Goal: Information Seeking & Learning: Learn about a topic

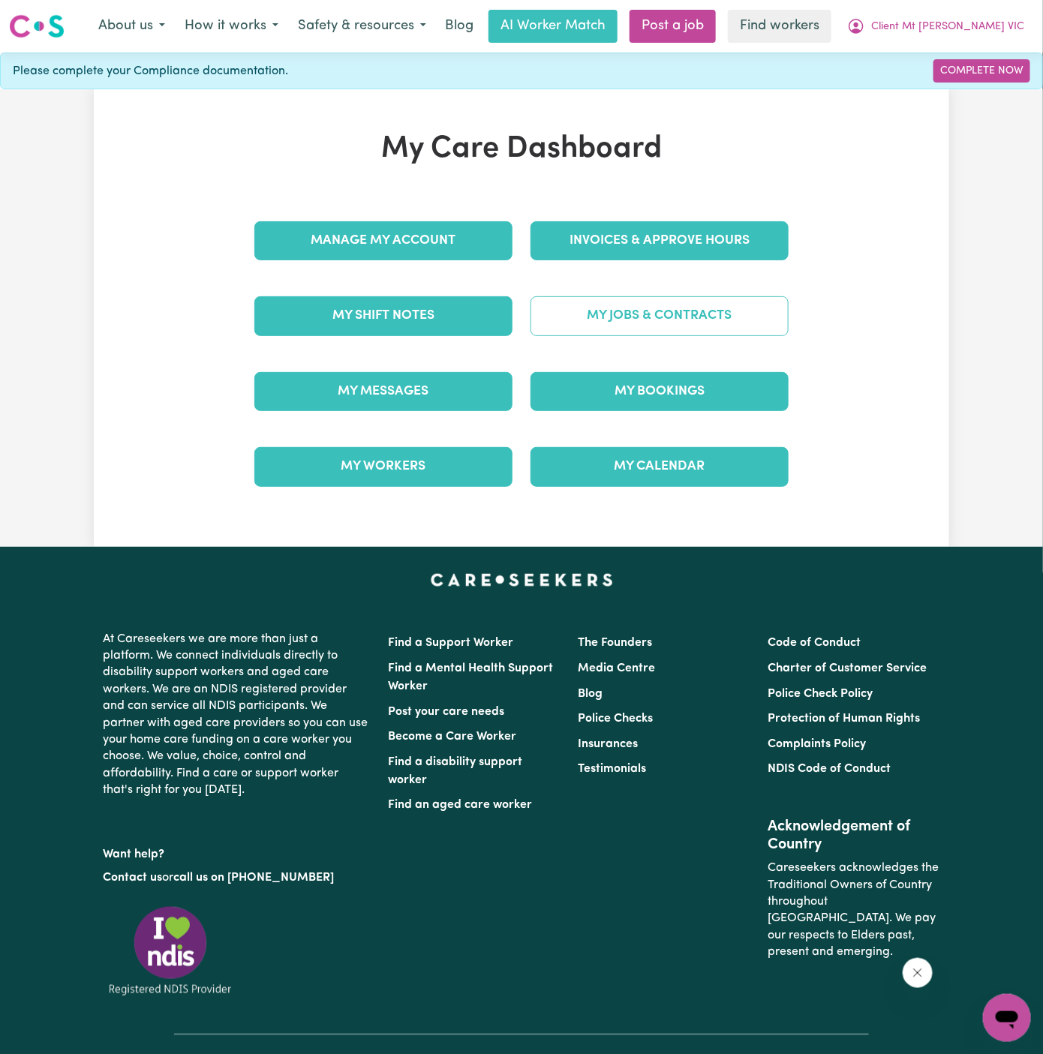
click at [605, 312] on link "My Jobs & Contracts" at bounding box center [660, 315] width 258 height 39
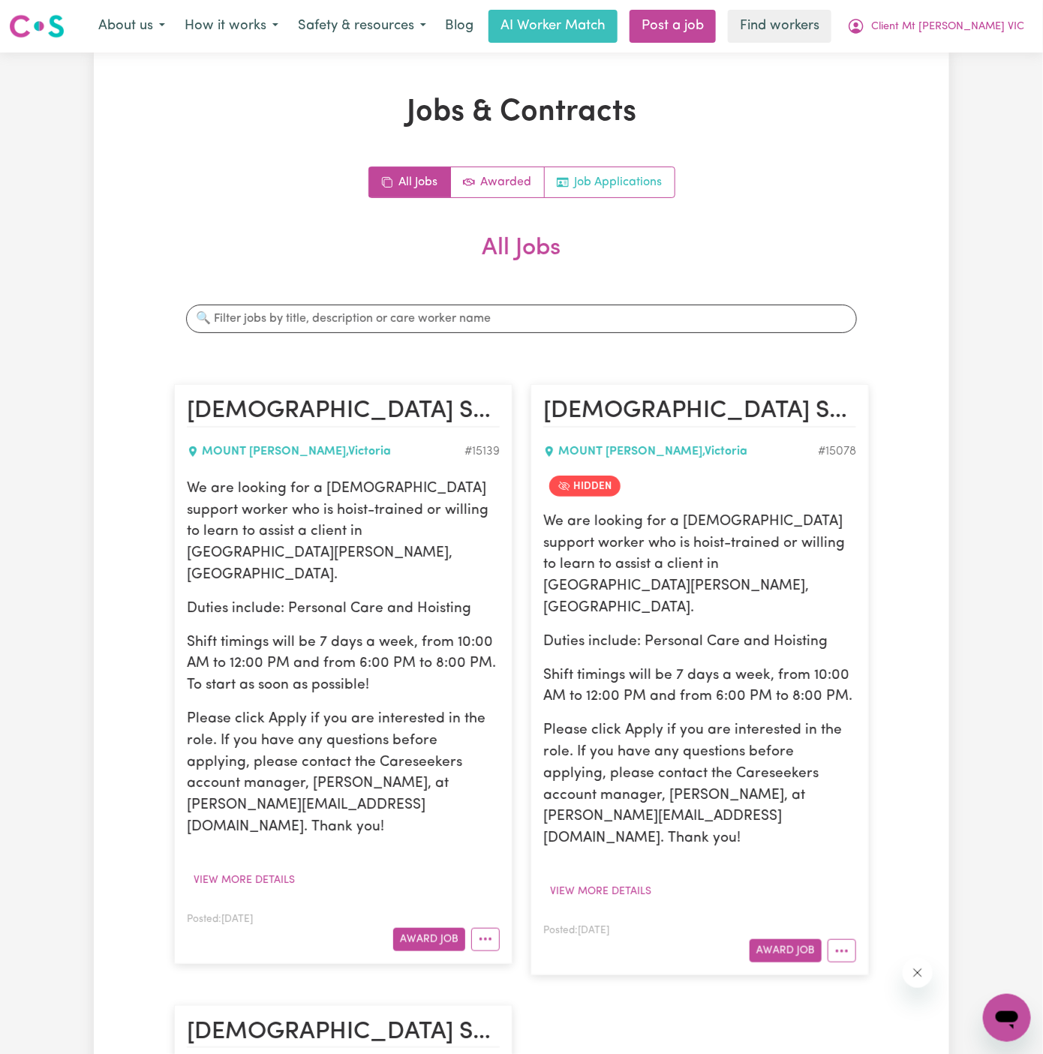
click at [645, 180] on link "Job Applications" at bounding box center [610, 182] width 130 height 30
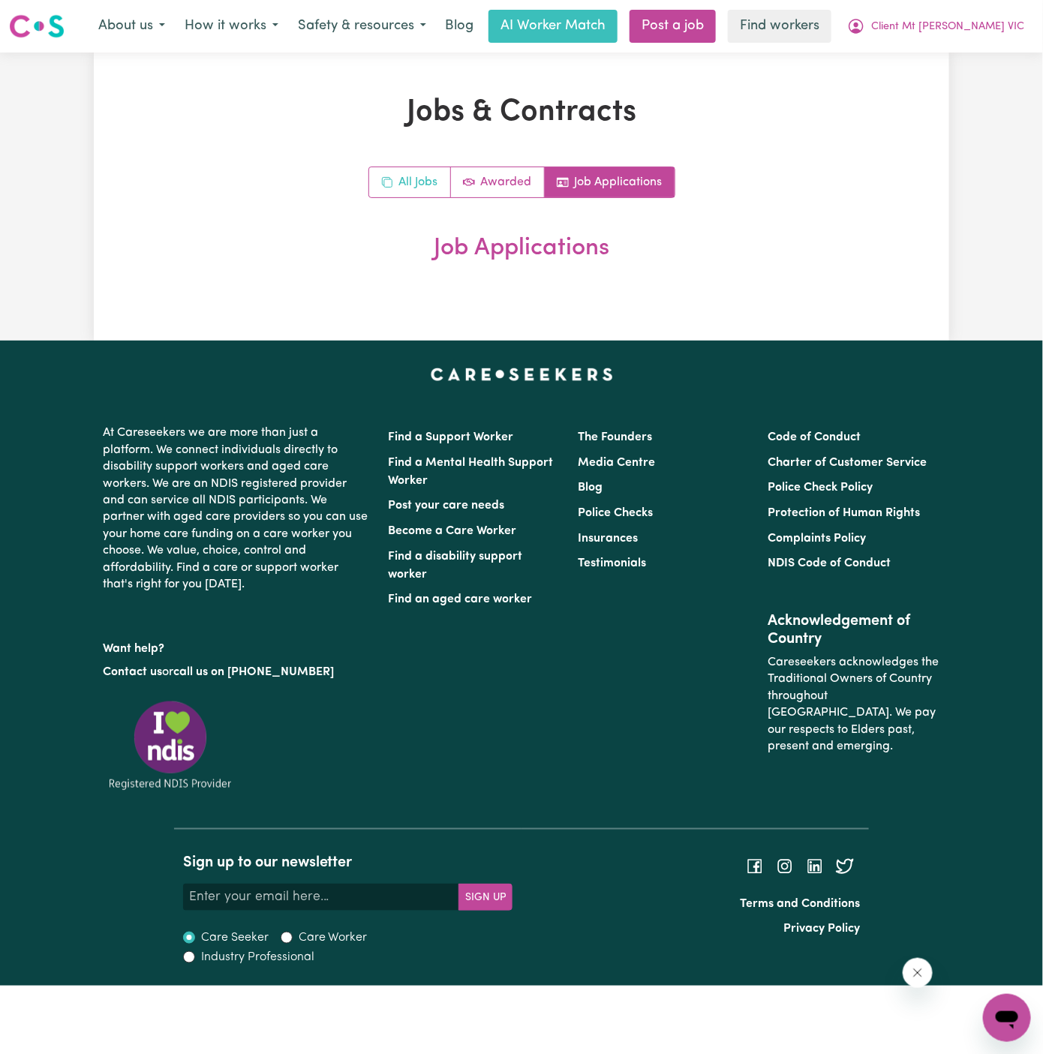
click at [415, 182] on link "All Jobs" at bounding box center [410, 182] width 82 height 30
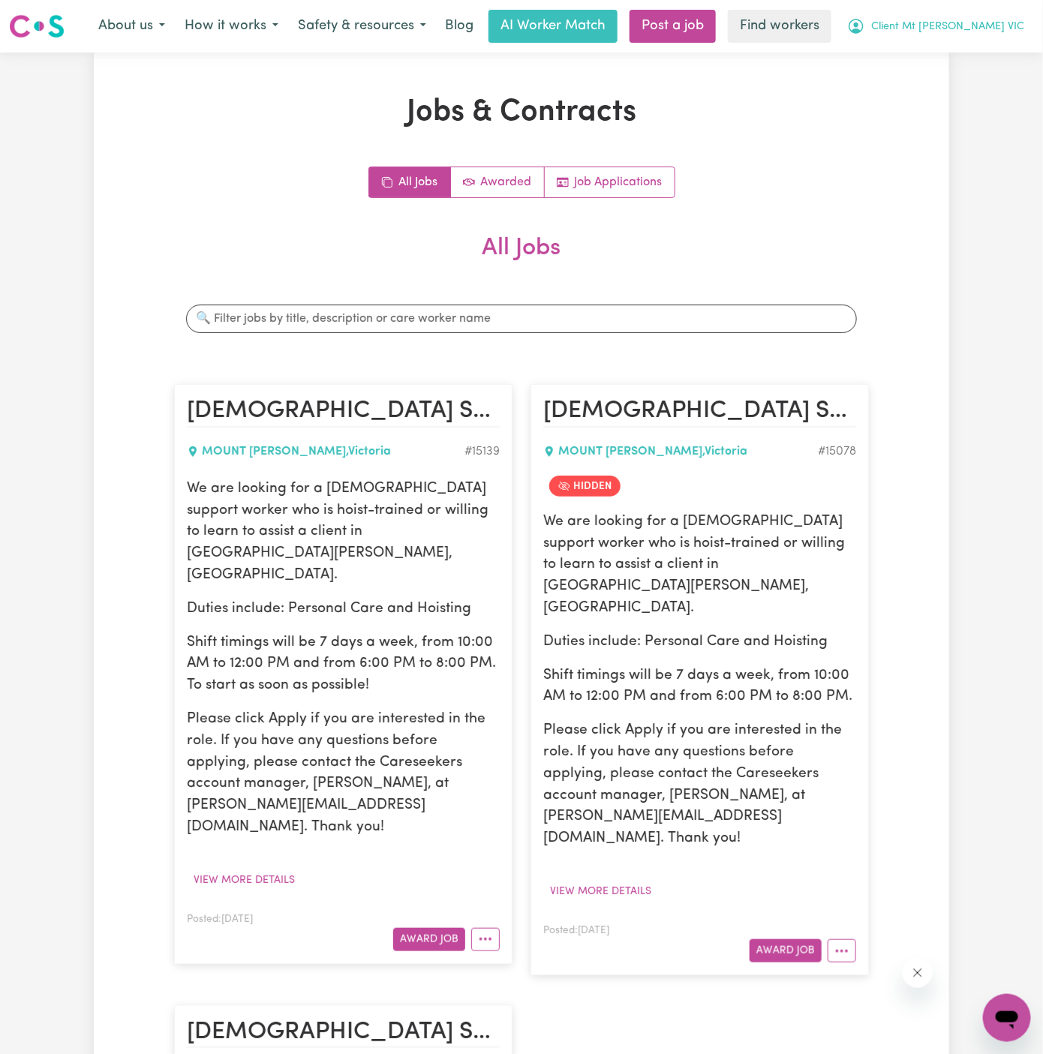
click at [987, 36] on button "Client Mt [PERSON_NAME] VIC" at bounding box center [935, 27] width 197 height 32
click at [987, 66] on link "My Dashboard" at bounding box center [974, 58] width 119 height 29
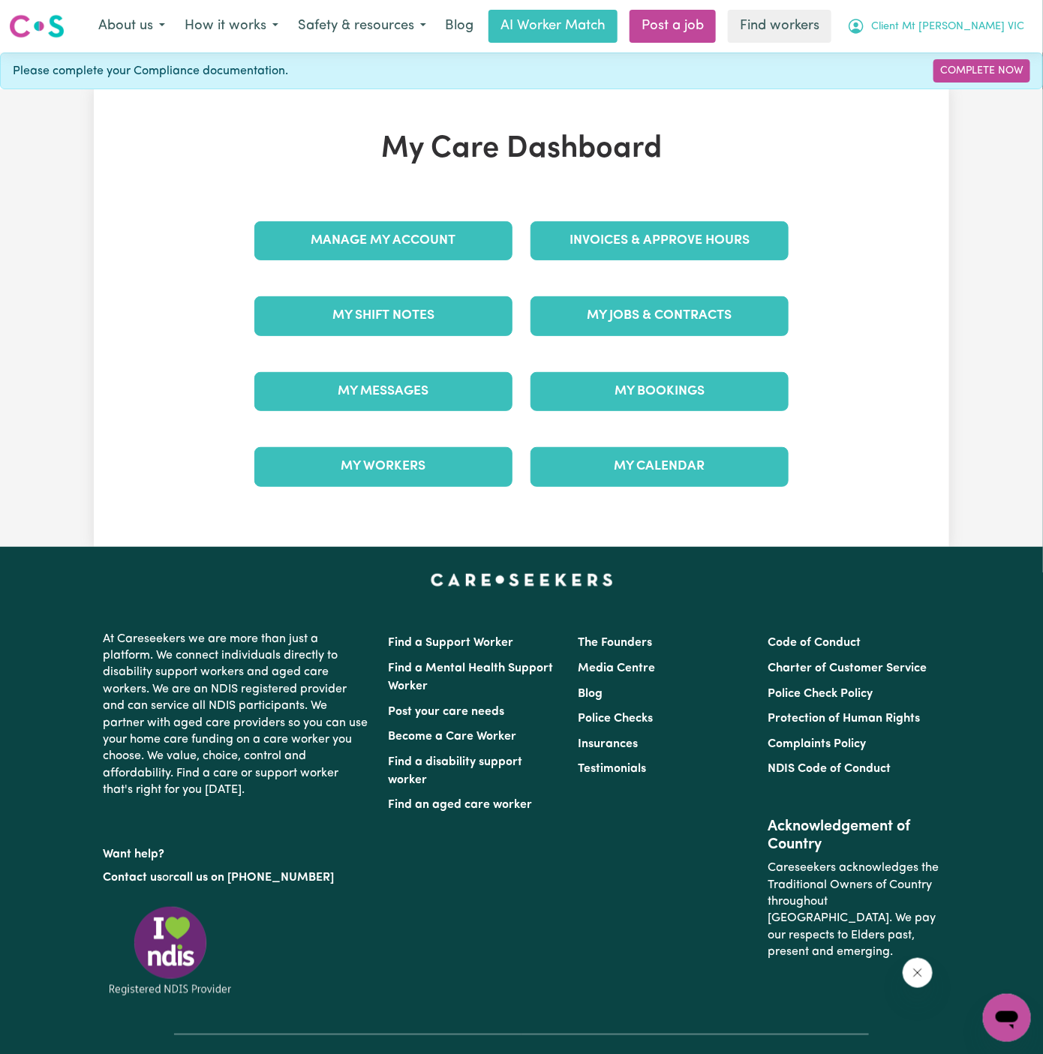
click at [987, 38] on button "Client Mt [PERSON_NAME] VIC" at bounding box center [935, 27] width 197 height 32
click at [978, 72] on link "Logout" at bounding box center [974, 86] width 119 height 29
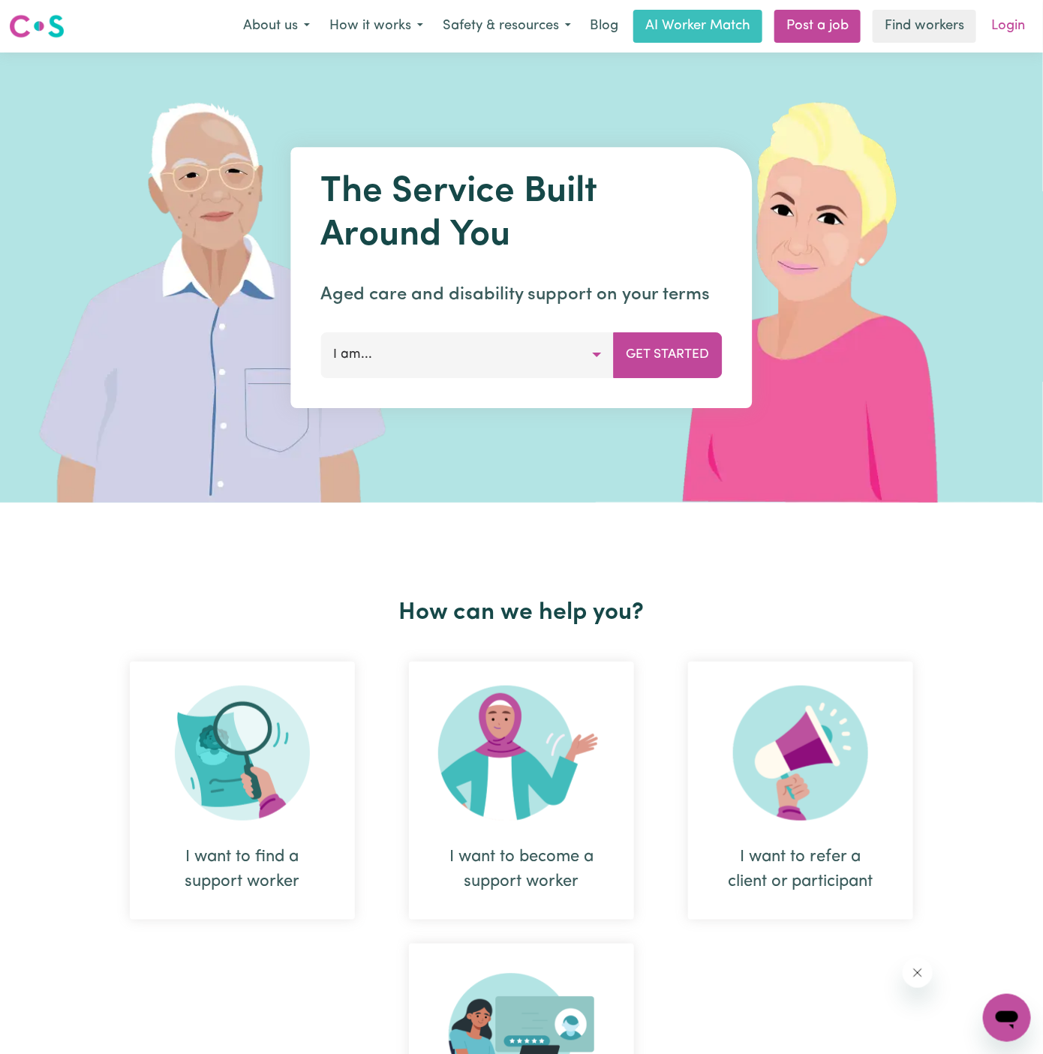
click at [997, 20] on link "Login" at bounding box center [1008, 26] width 52 height 33
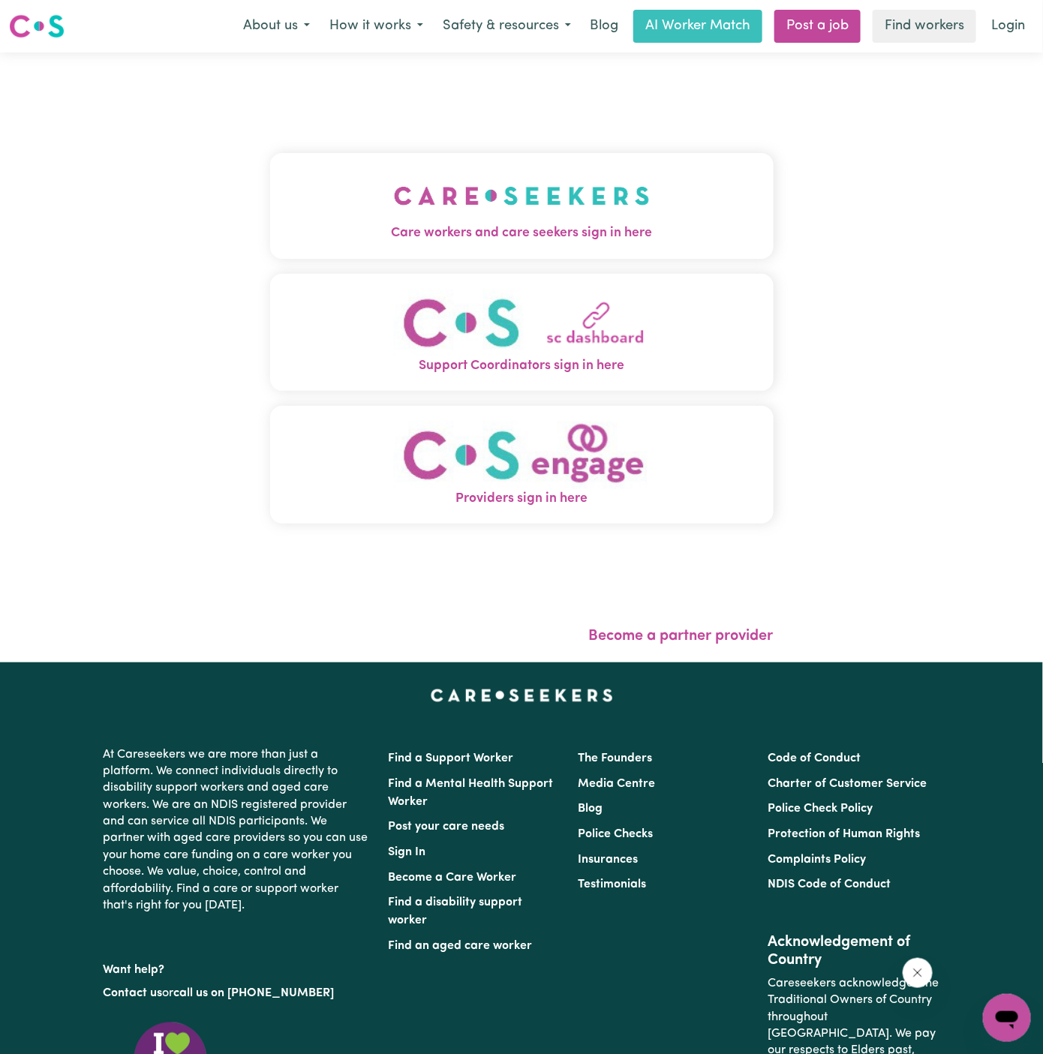
click at [405, 224] on span "Care workers and care seekers sign in here" at bounding box center [521, 234] width 503 height 20
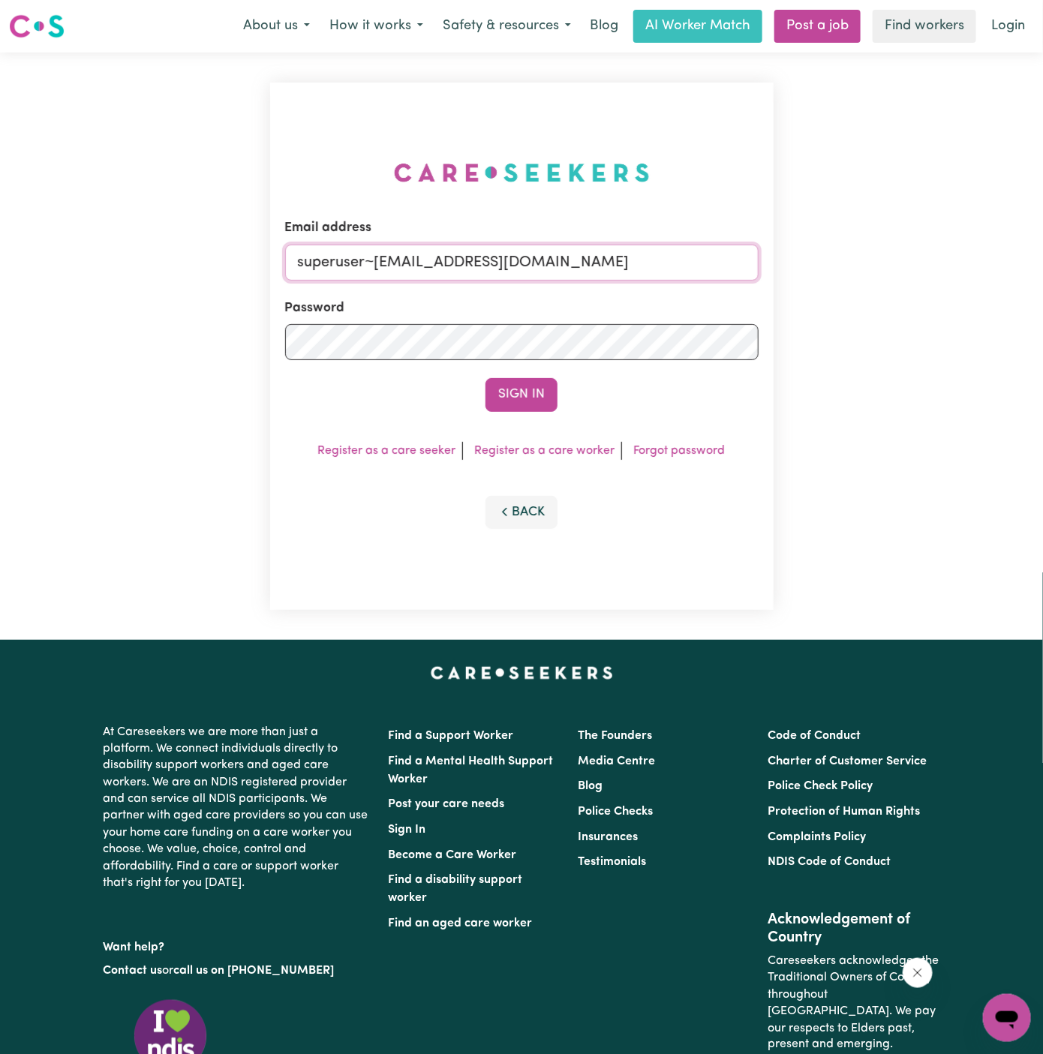
click at [605, 262] on input "superuser~hsgill1336719@gmail.com" at bounding box center [521, 263] width 473 height 36
click at [380, 265] on input "superuser~hsgill1336719@gmail.com" at bounding box center [521, 263] width 473 height 36
drag, startPoint x: 375, startPoint y: 263, endPoint x: 798, endPoint y: 259, distance: 422.5
click at [798, 259] on div "Email address superuser~hsgill1336719@gmail.com Password Sign In Register as a …" at bounding box center [521, 347] width 1043 height 588
paste input "TJIS@careseekers.com.au"
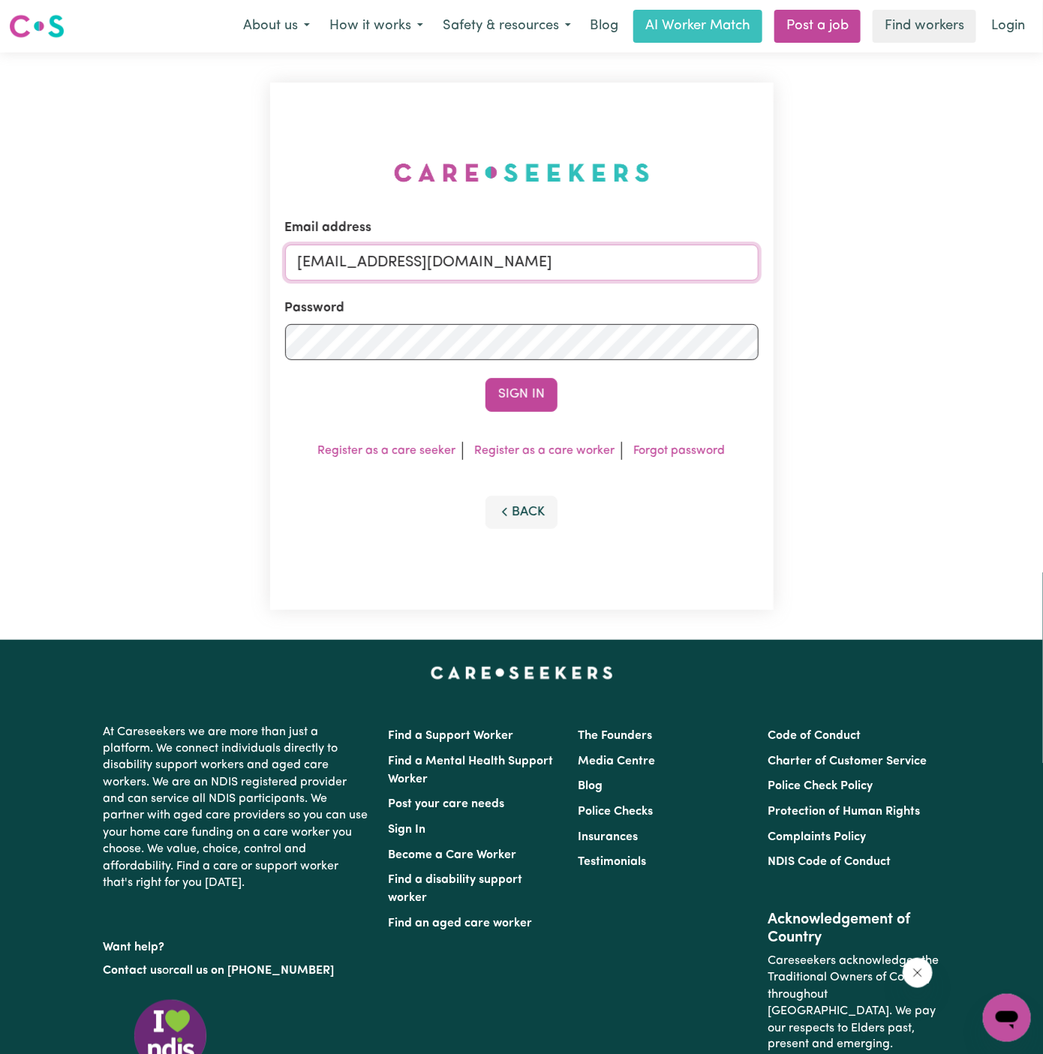
type input "superuser~TJIS@careseekers.com.au"
click at [485, 378] on button "Sign In" at bounding box center [521, 394] width 72 height 33
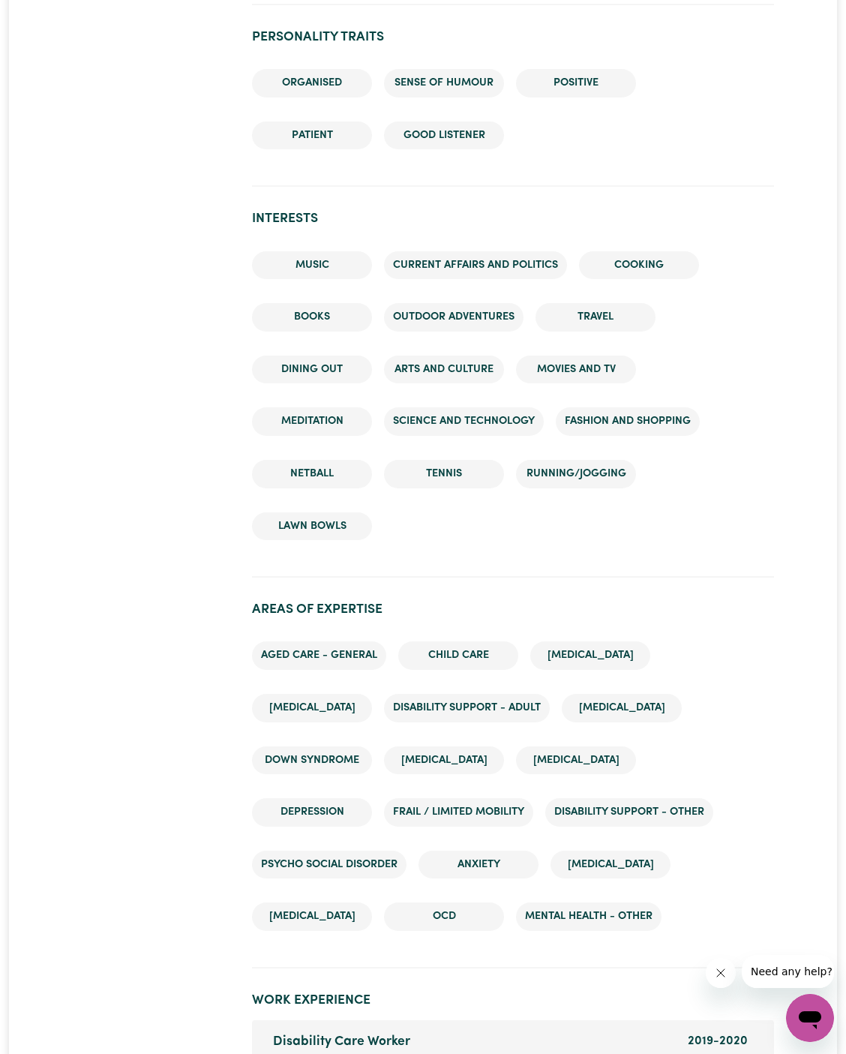
scroll to position [1795, 0]
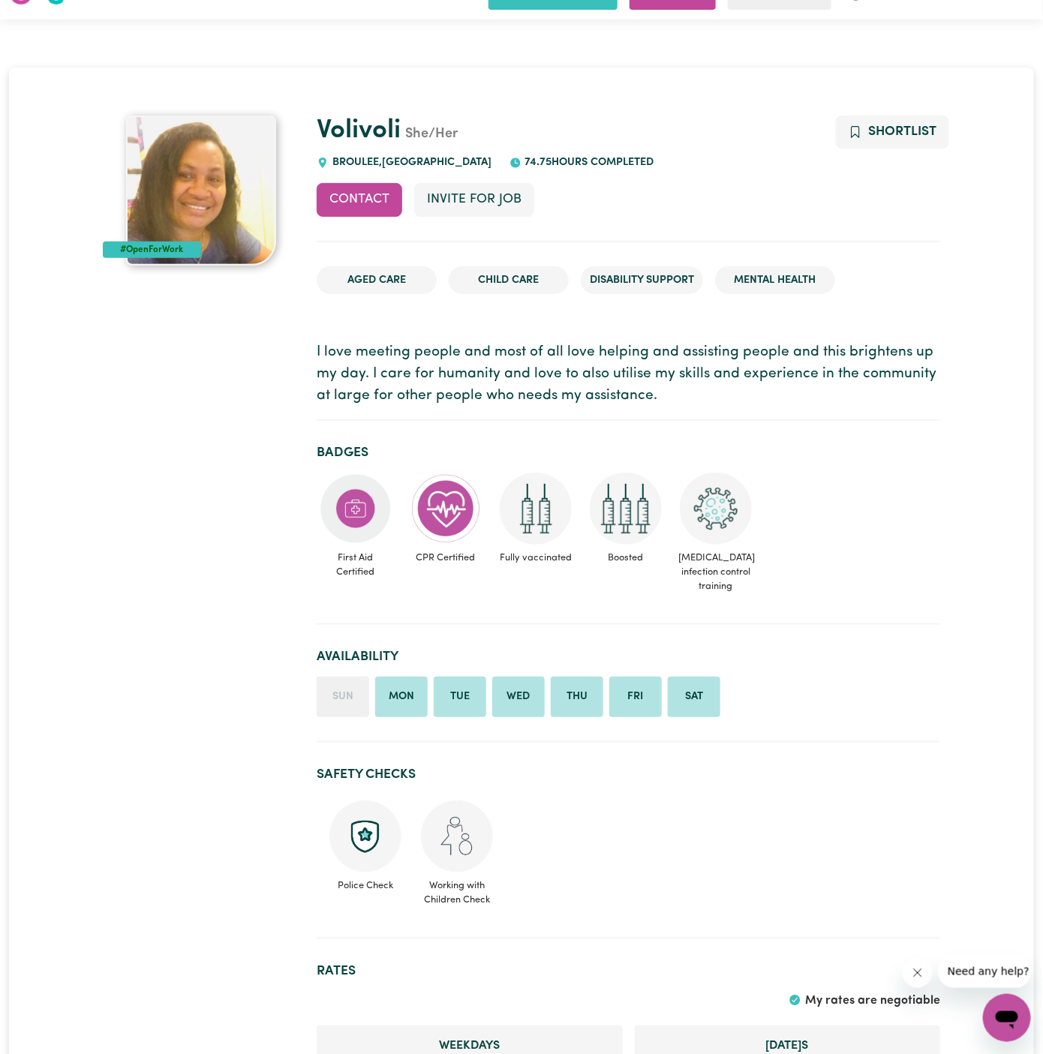
scroll to position [31, 0]
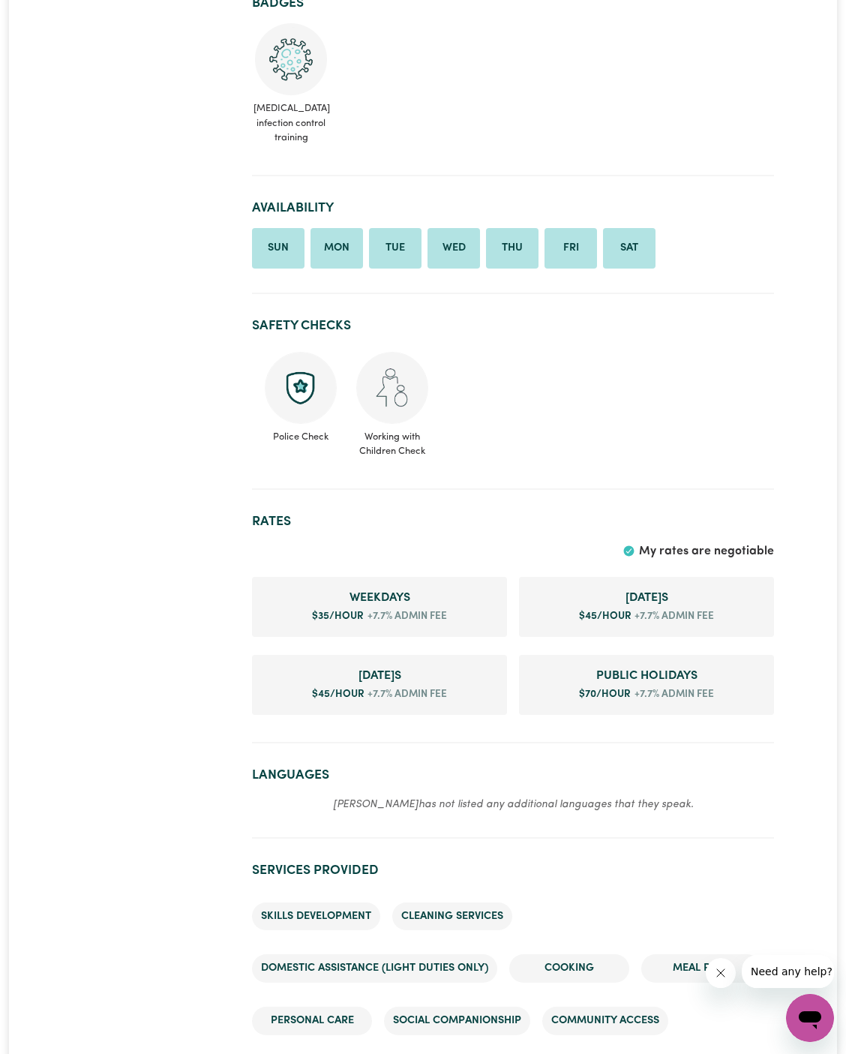
scroll to position [959, 0]
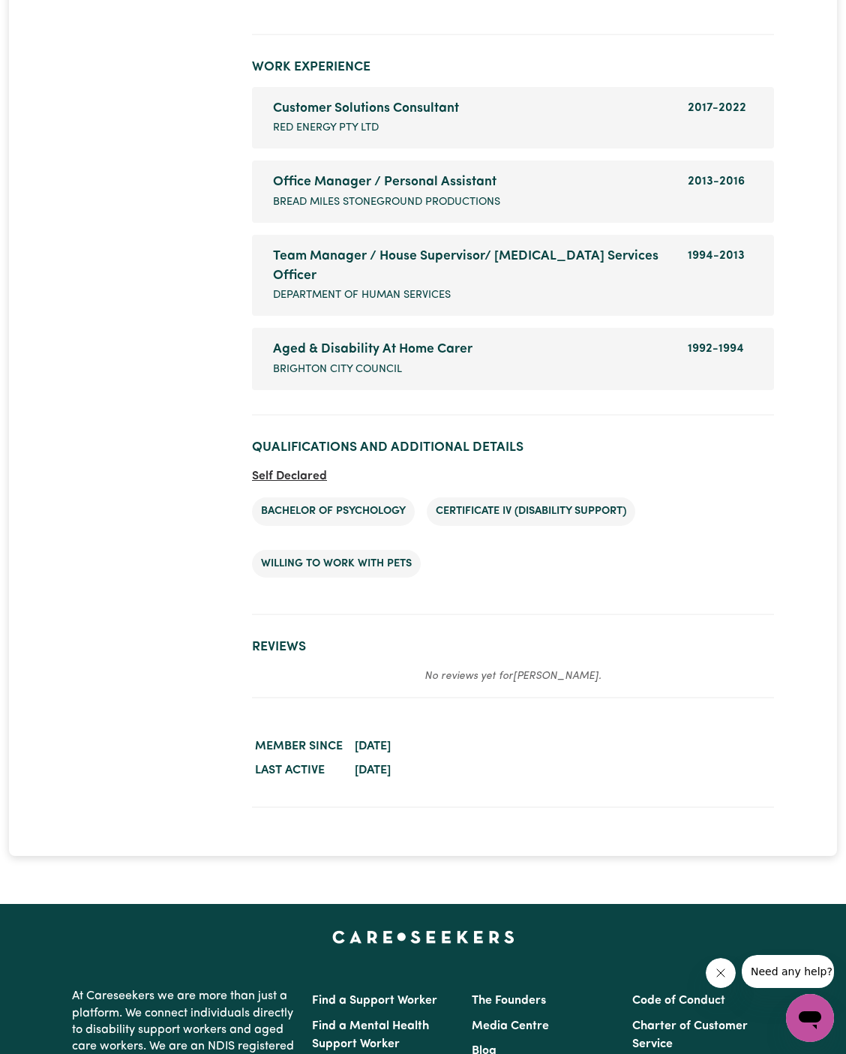
scroll to position [2612, 0]
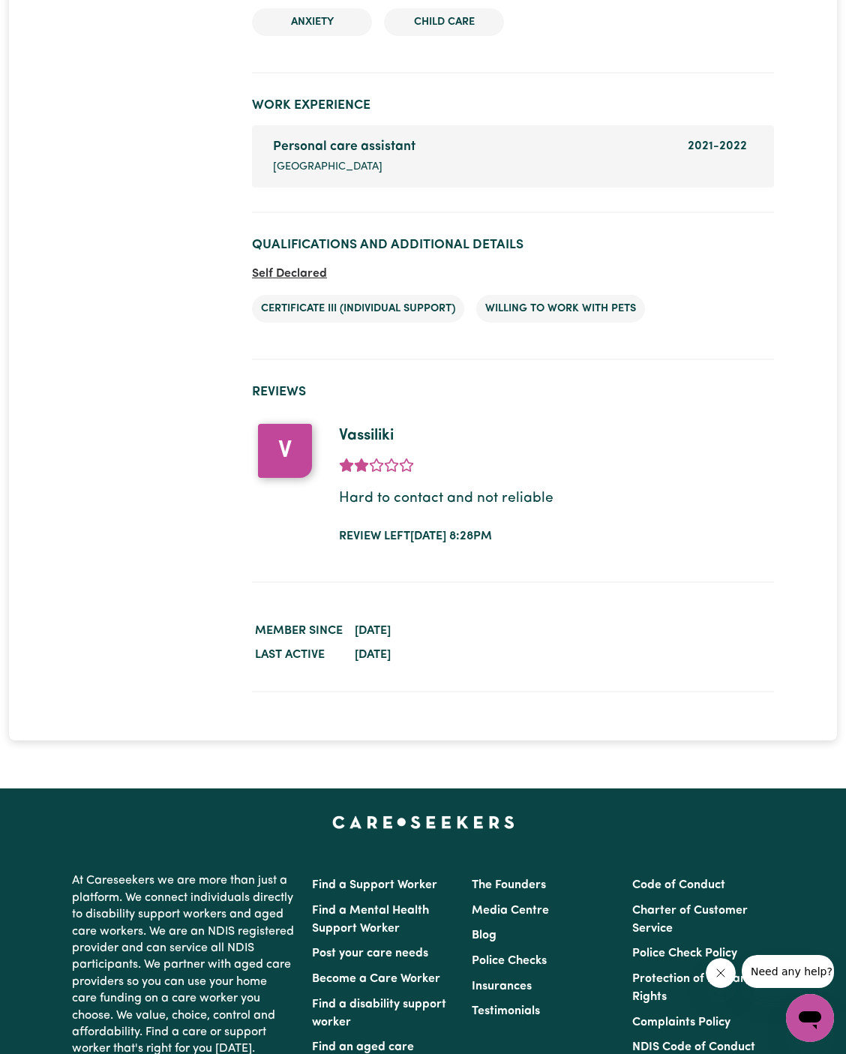
scroll to position [2351, 0]
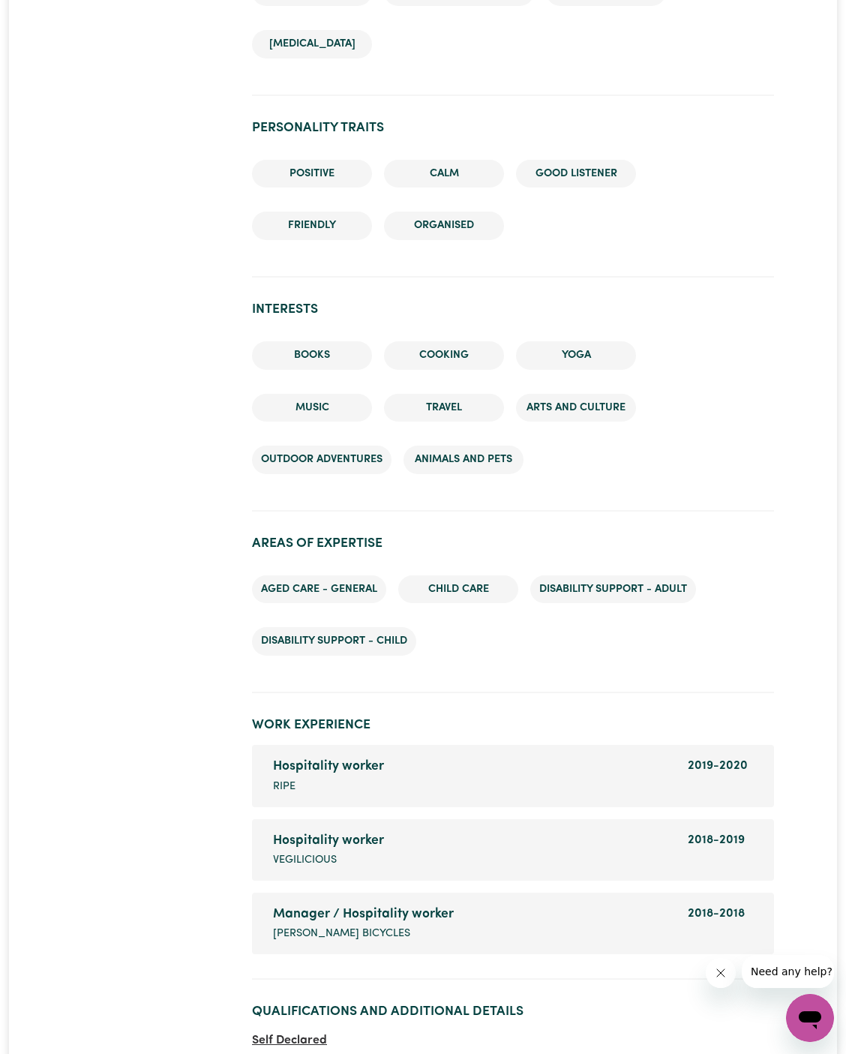
scroll to position [1934, 0]
